Goal: Task Accomplishment & Management: Use online tool/utility

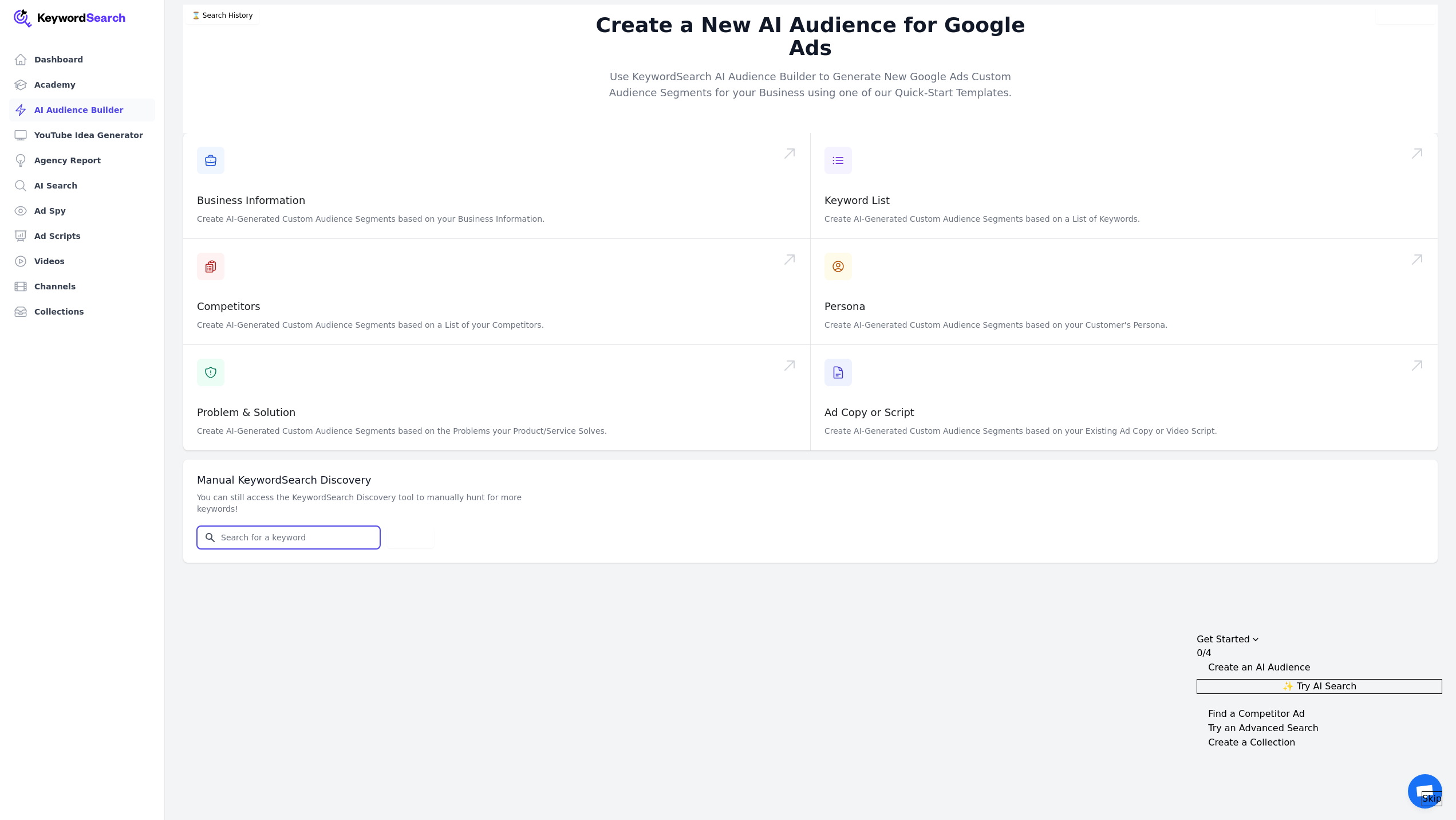
click at [272, 526] on input "Search for YouTube Keywords" at bounding box center [288, 537] width 182 height 21
type input "vietnam tour"
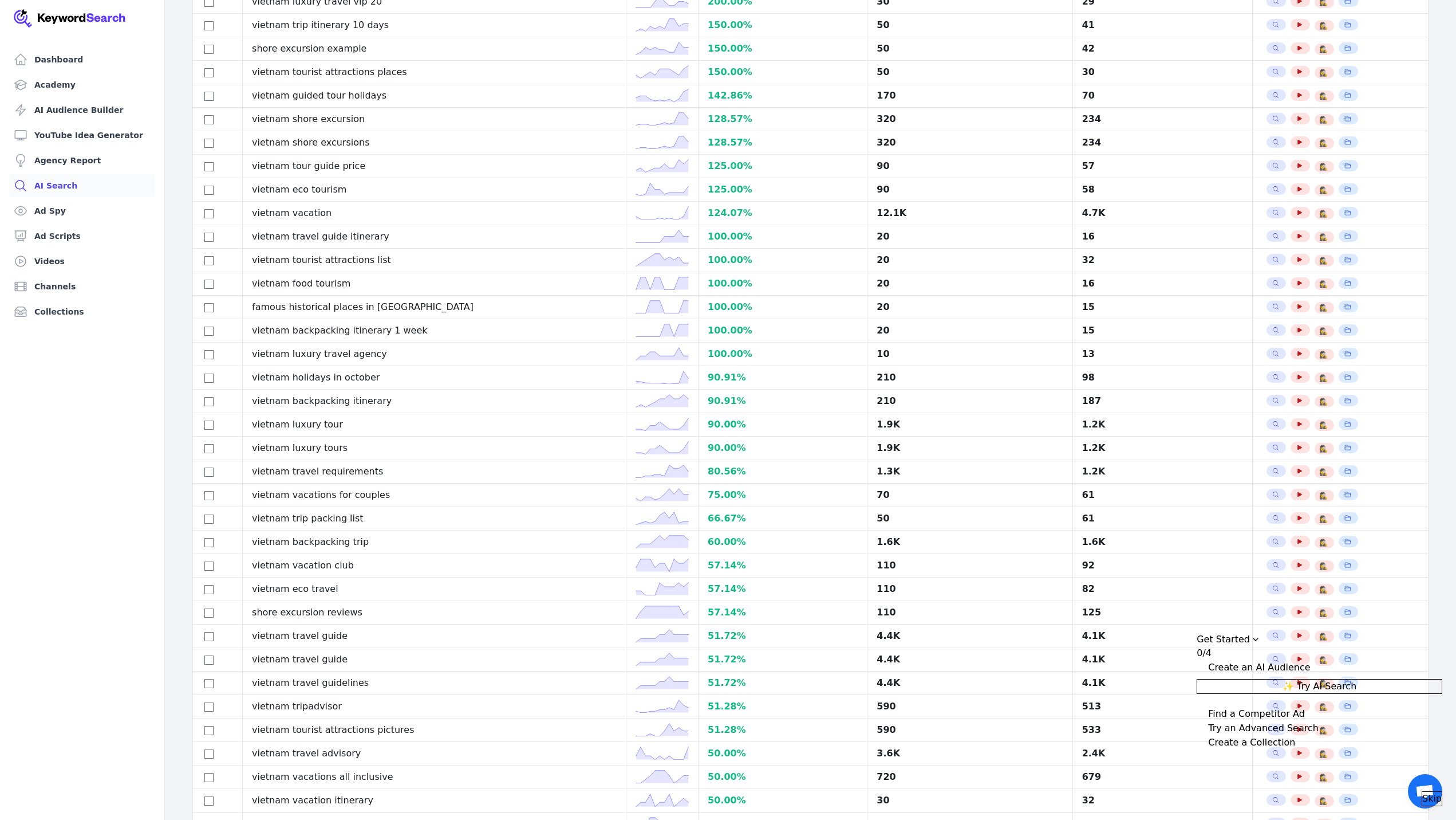
scroll to position [598, 0]
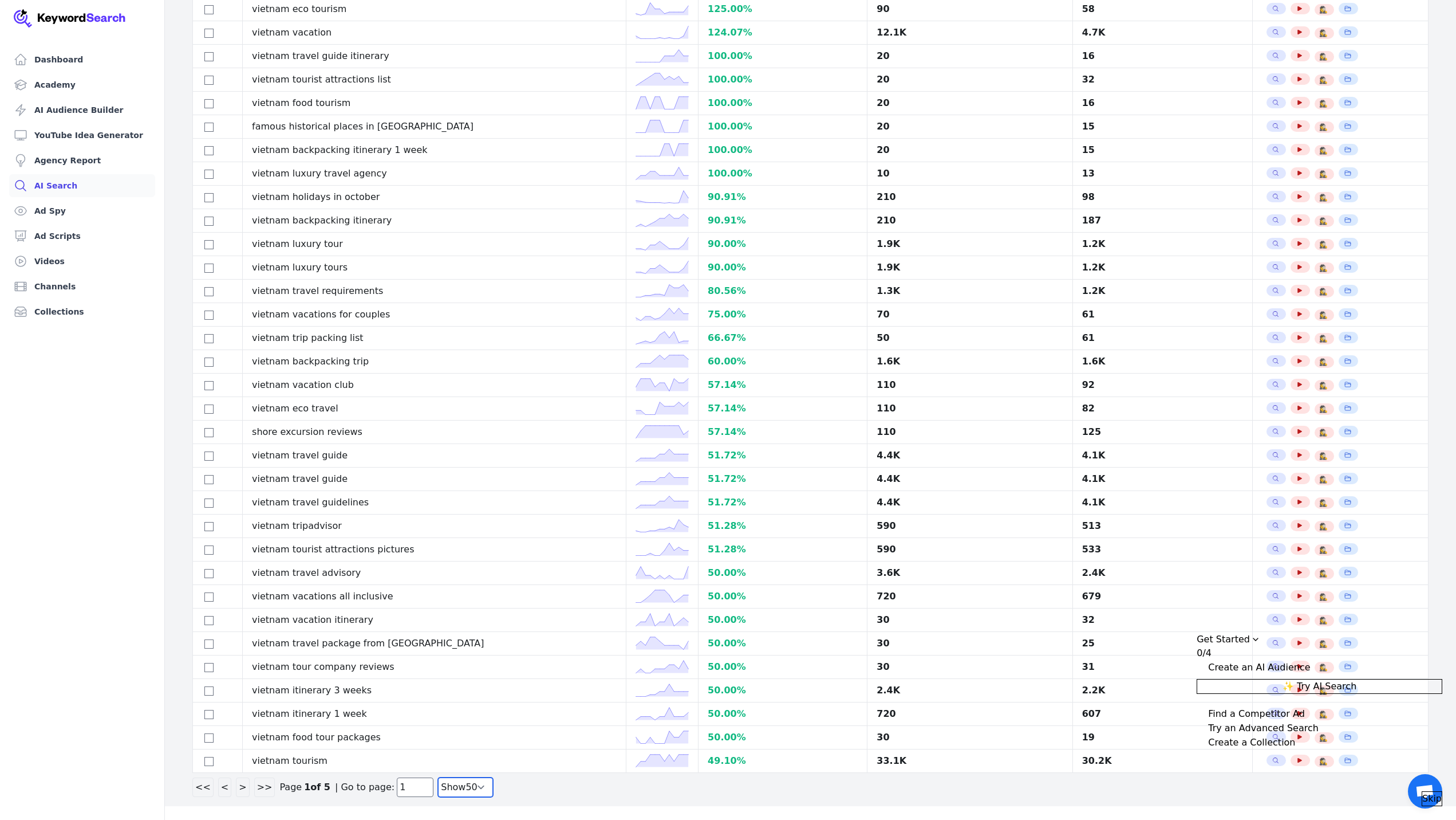
click at [453, 797] on select "Show 30 Show 40 Show 50 Show 100" at bounding box center [466, 787] width 55 height 20
select select "100"
click at [438, 791] on select "Show 30 Show 40 Show 50 Show 100" at bounding box center [466, 787] width 55 height 20
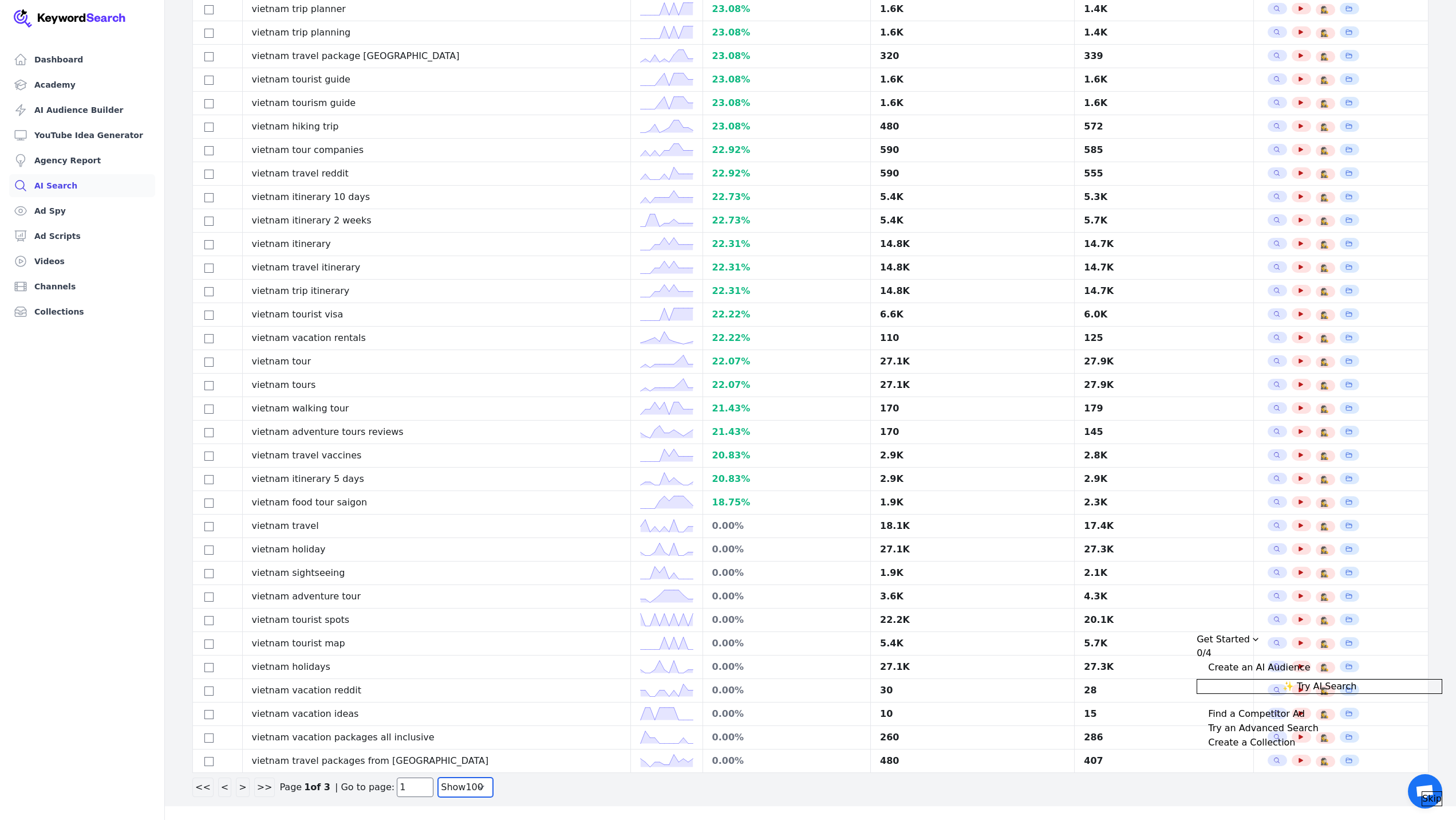
scroll to position [595, 0]
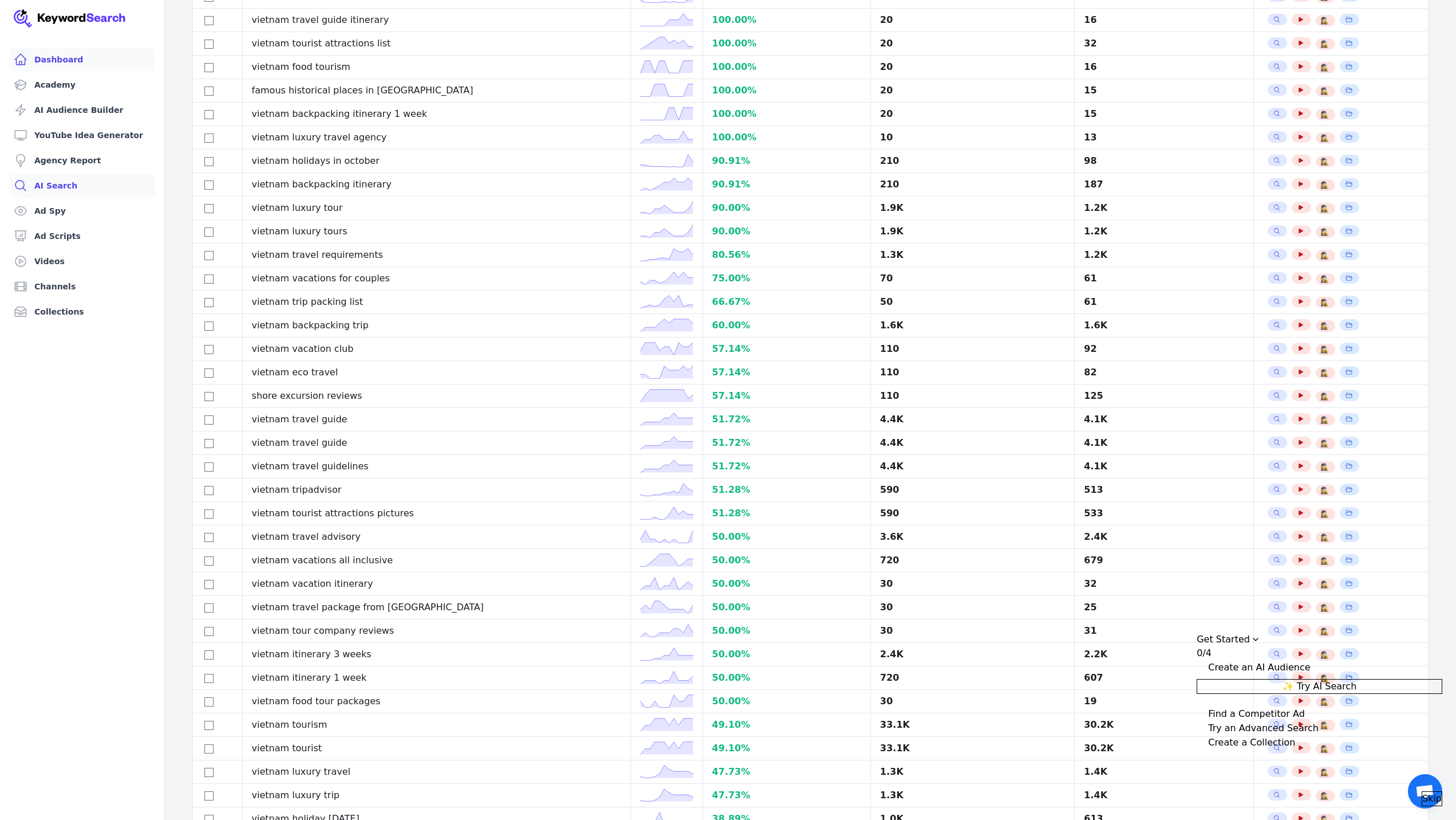
click at [89, 63] on link "Dashboard" at bounding box center [82, 60] width 146 height 23
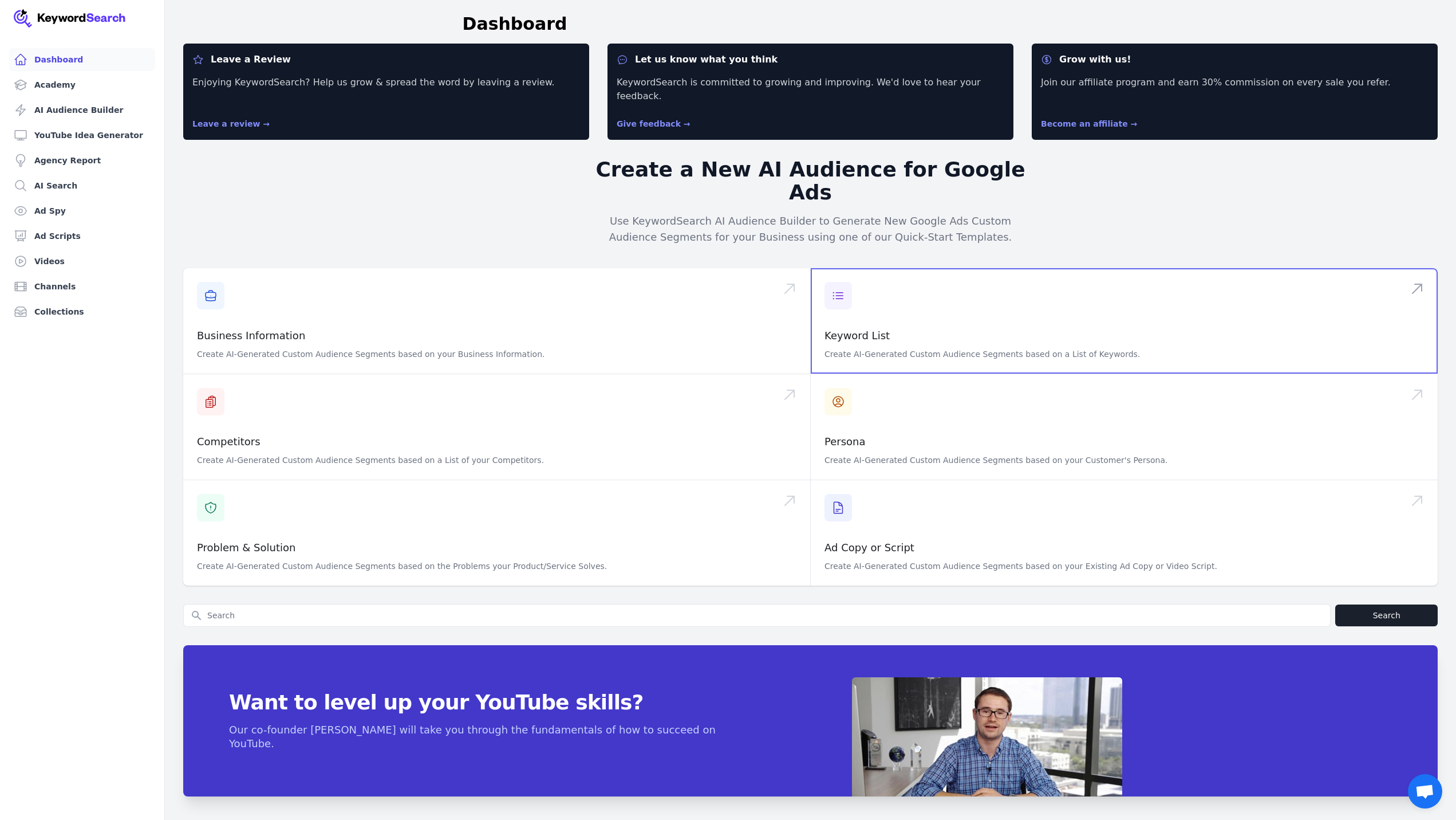
click at [905, 289] on span at bounding box center [1124, 321] width 627 height 105
click at [906, 213] on p "Use KeywordSearch AI Audience Builder to Generate New Google Ads Custom Audienc…" at bounding box center [811, 230] width 440 height 32
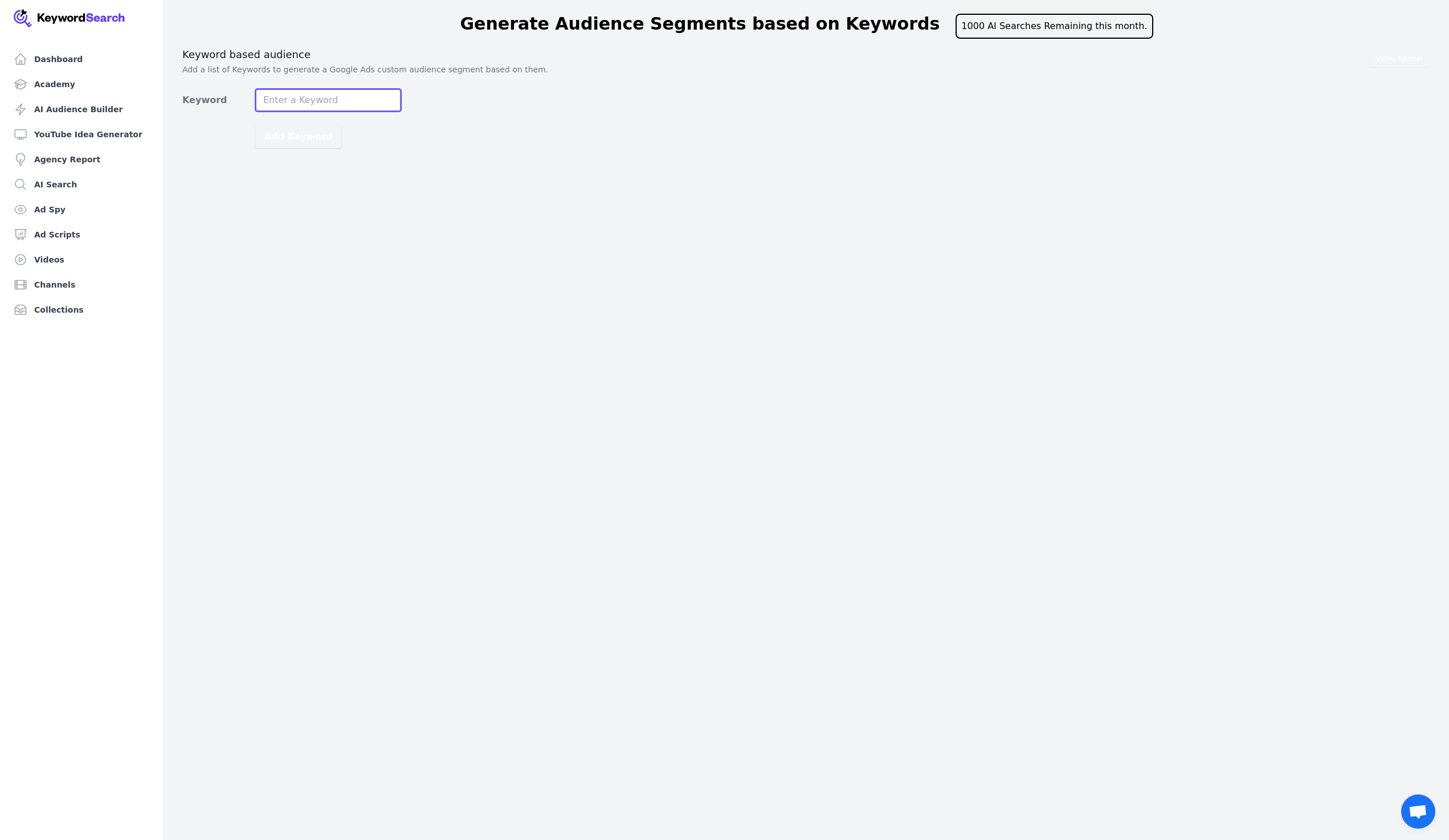
click at [307, 103] on input "Keyword" at bounding box center [328, 100] width 146 height 23
type input "vietnam tour"
click at [255, 125] on button "Add Keyword" at bounding box center [298, 137] width 86 height 23
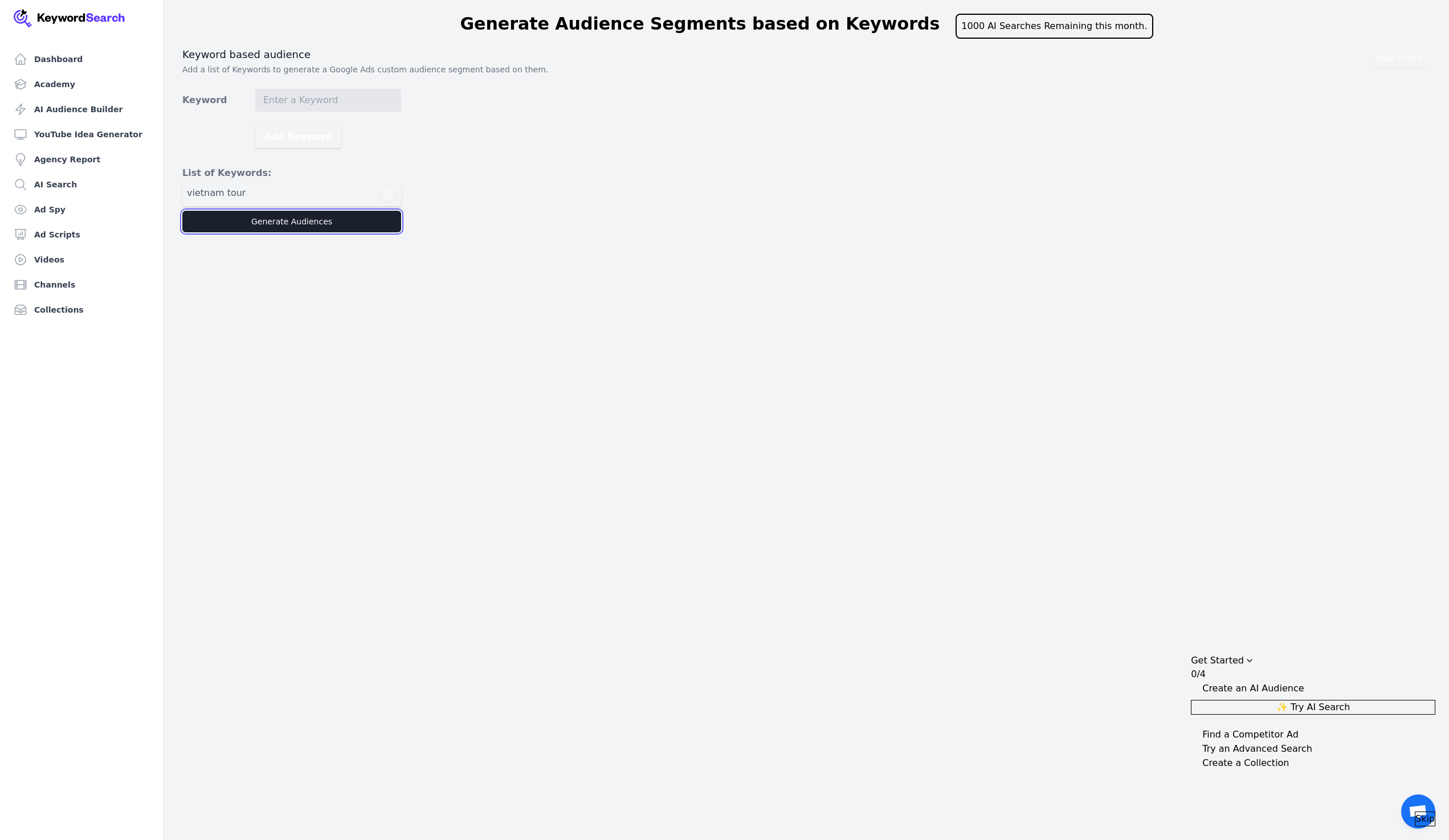
click at [291, 218] on button "Generate Audiences" at bounding box center [291, 221] width 219 height 21
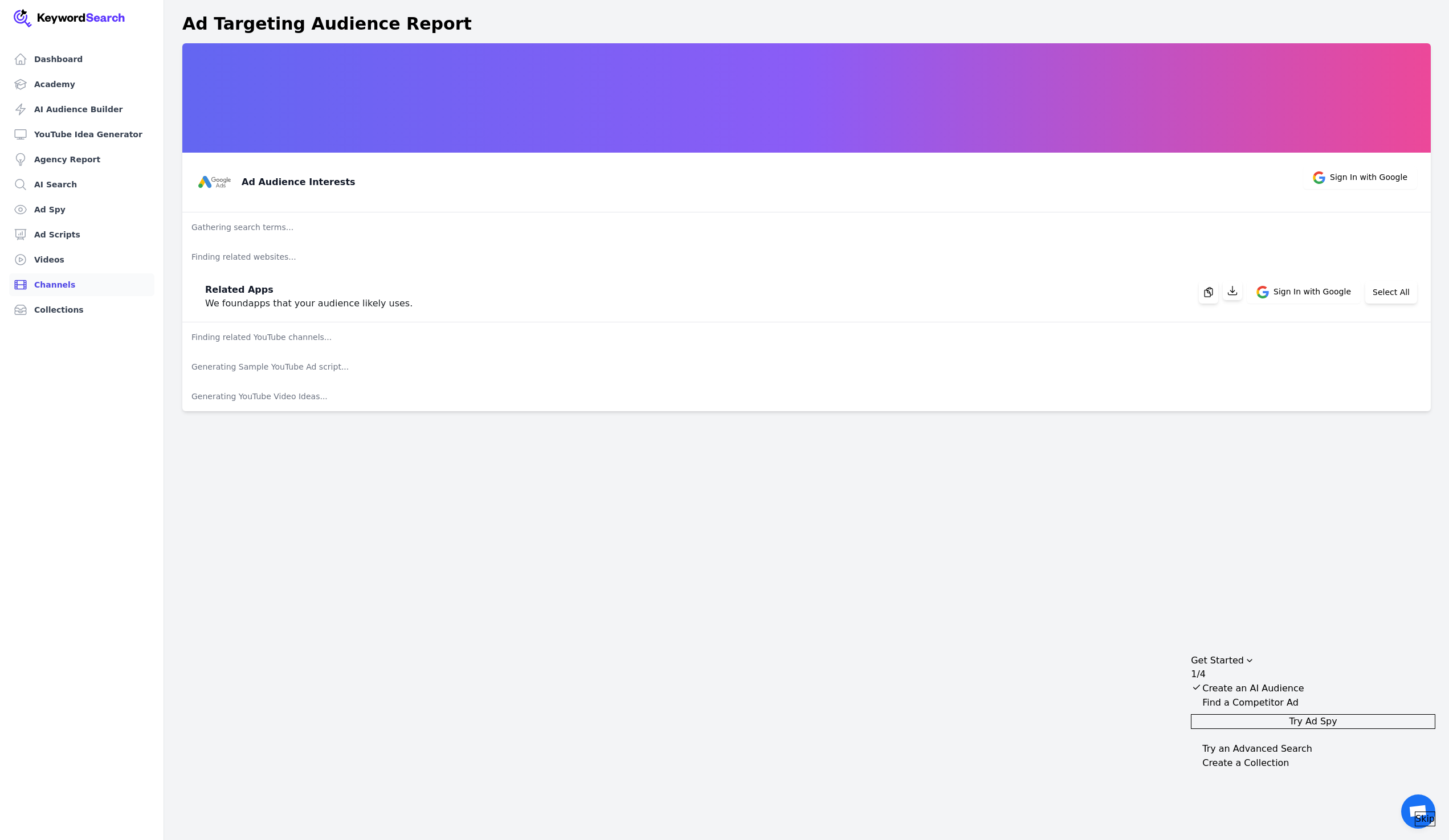
click at [52, 286] on link "Channels" at bounding box center [82, 285] width 146 height 23
